Goal: Information Seeking & Learning: Learn about a topic

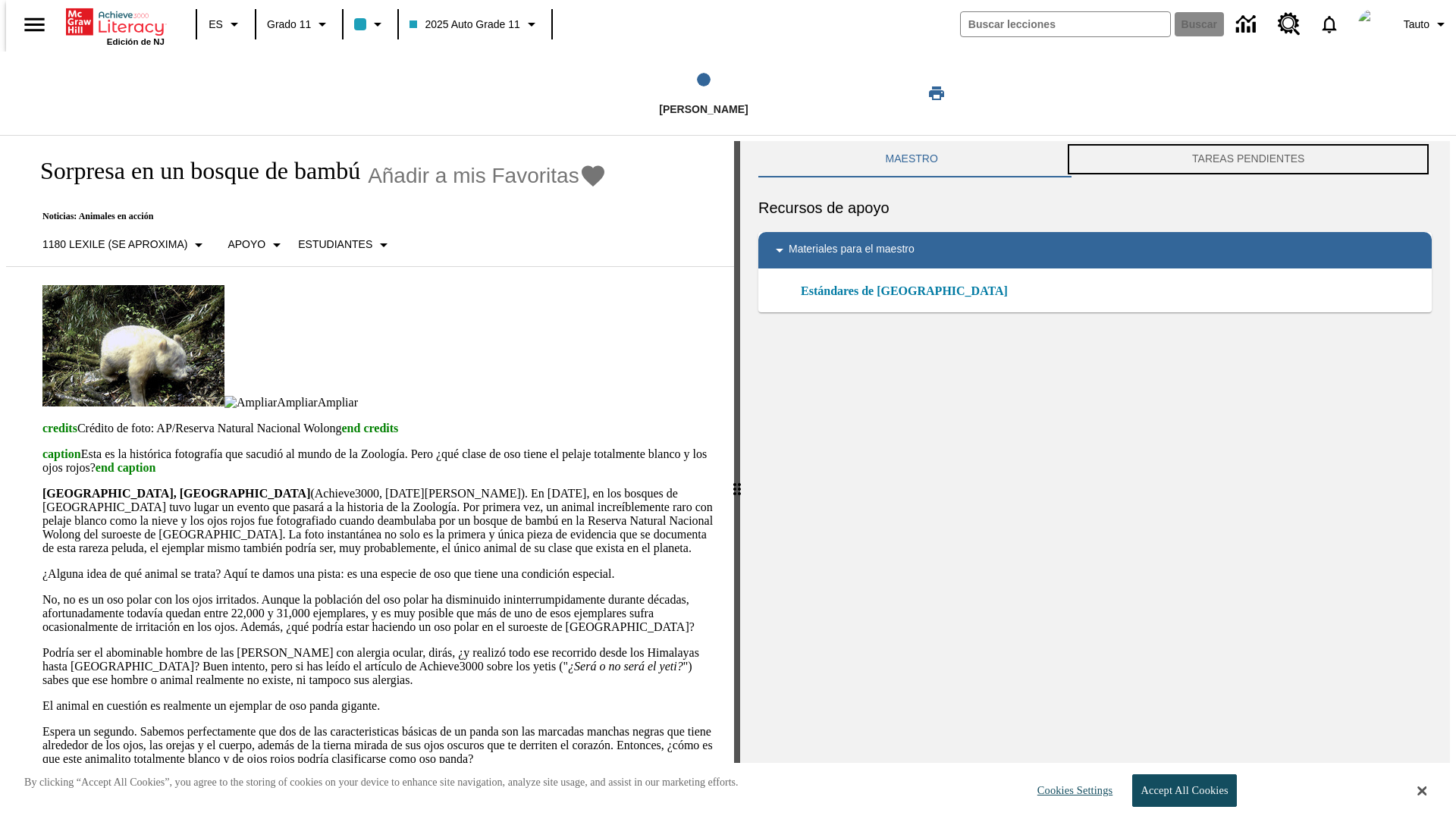
click at [1251, 159] on button "TAREAS PENDIENTES" at bounding box center [1248, 160] width 367 height 37
